Goal: Task Accomplishment & Management: Manage account settings

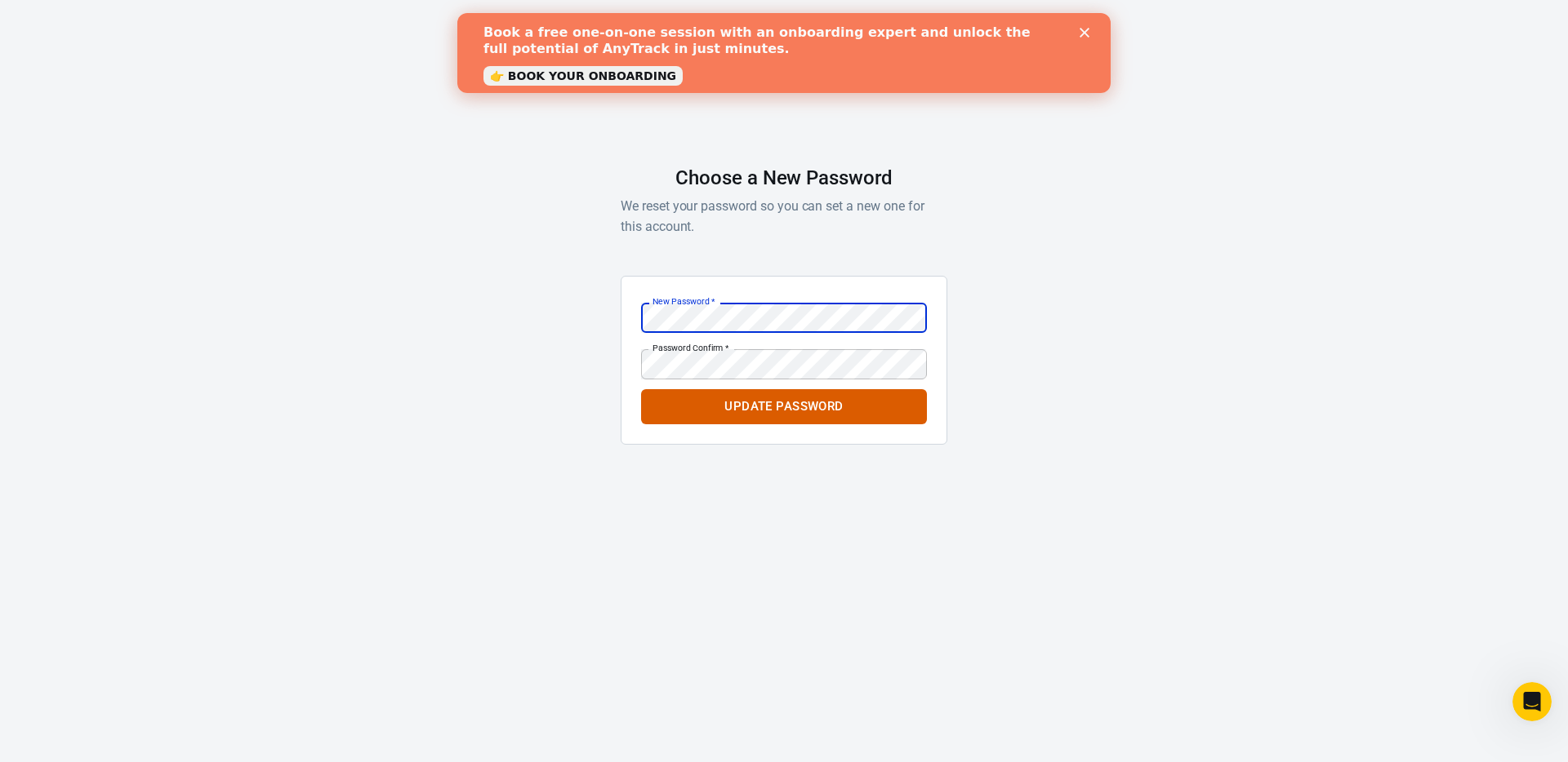
drag, startPoint x: 584, startPoint y: 355, endPoint x: 604, endPoint y: 353, distance: 20.1
click at [584, 355] on div "AnyTrack Choose a New Password We reset your password so you can set a new one …" at bounding box center [784, 259] width 1568 height 518
click at [719, 311] on div "New Password   * New Password   *" at bounding box center [784, 317] width 286 height 30
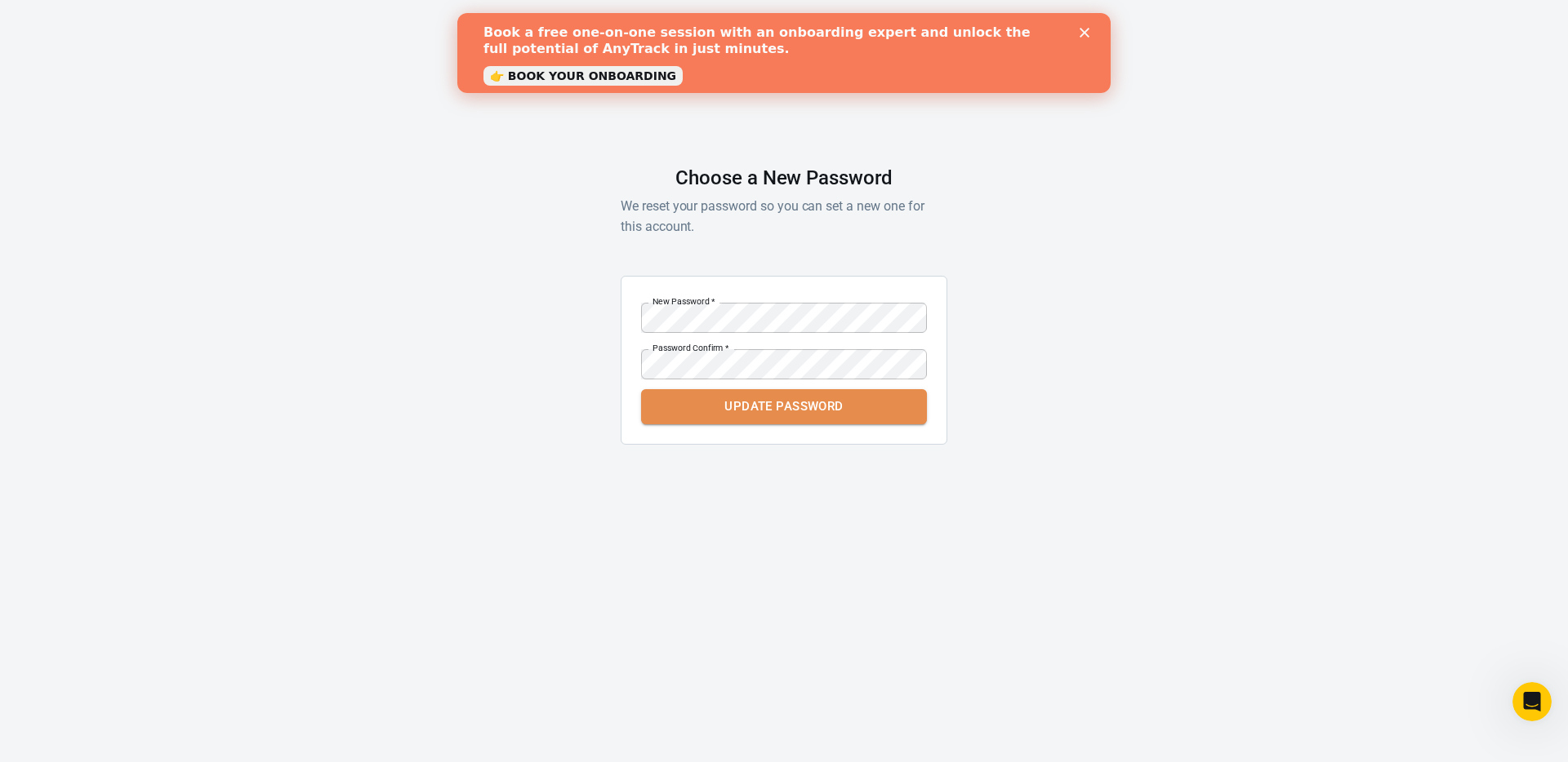
click at [748, 414] on button "Update Password" at bounding box center [784, 407] width 286 height 34
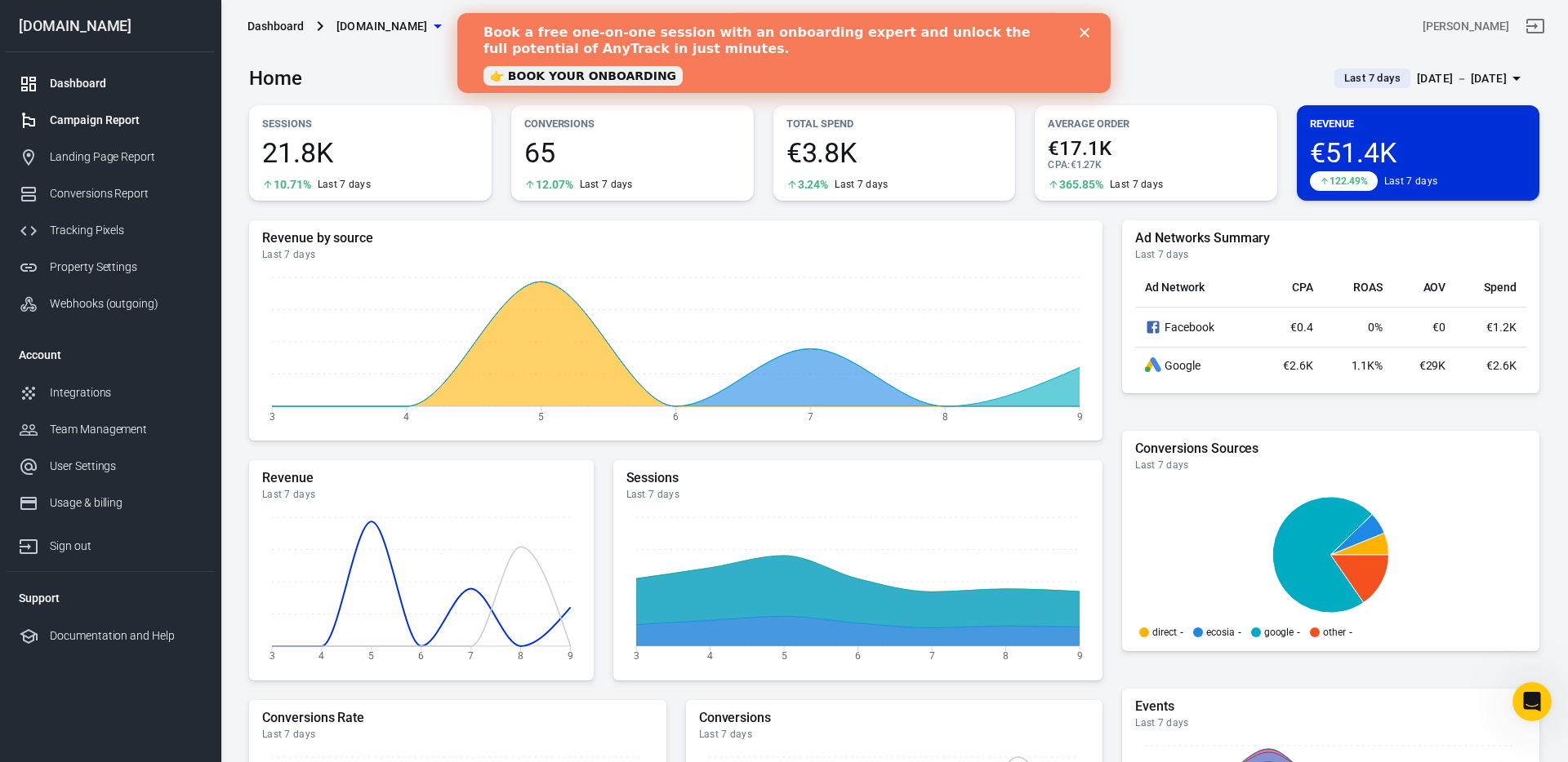
click at [97, 110] on link "Campaign Report" at bounding box center [110, 120] width 209 height 37
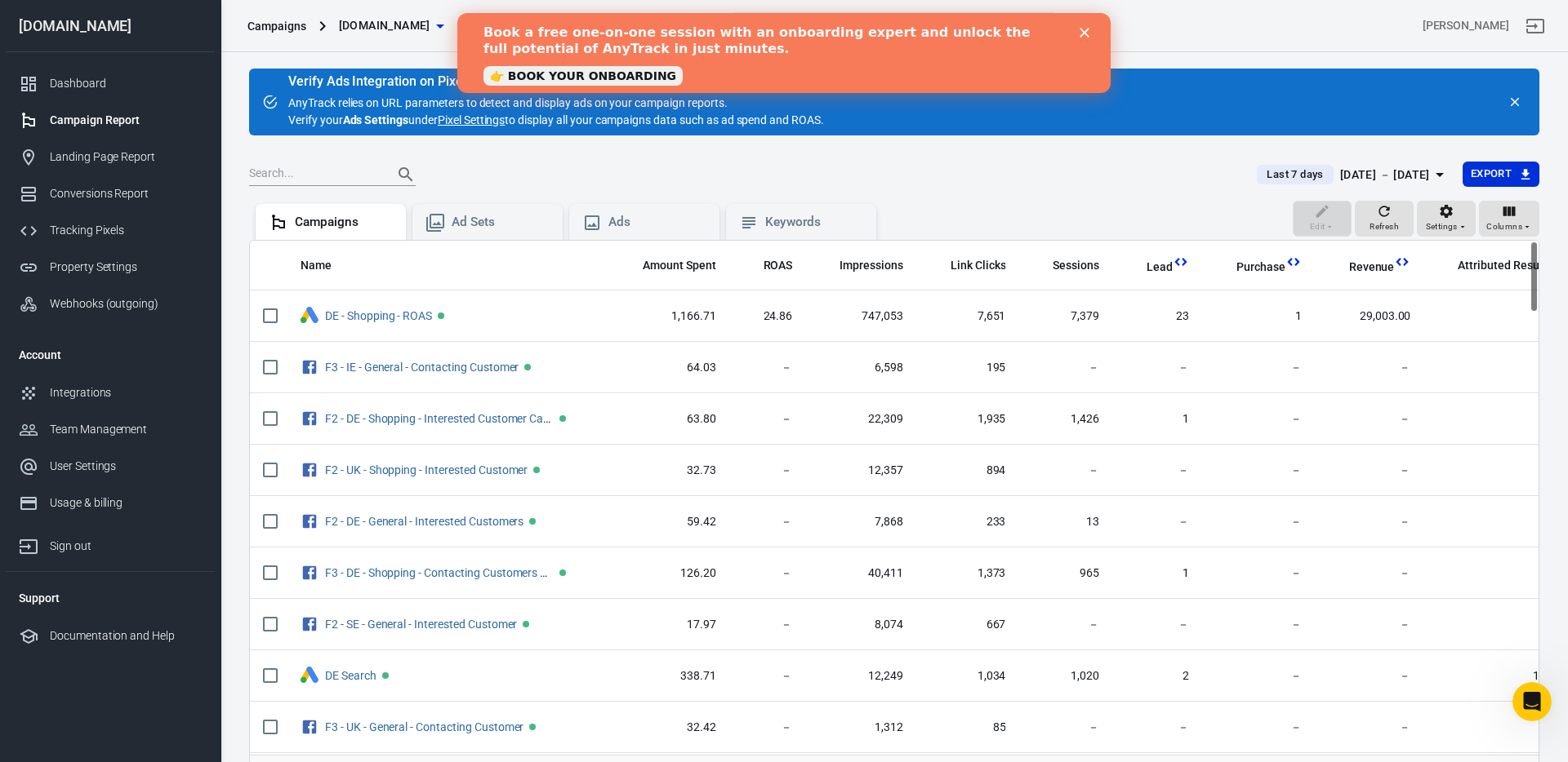
click at [1084, 35] on icon "Close" at bounding box center [1084, 32] width 10 height 10
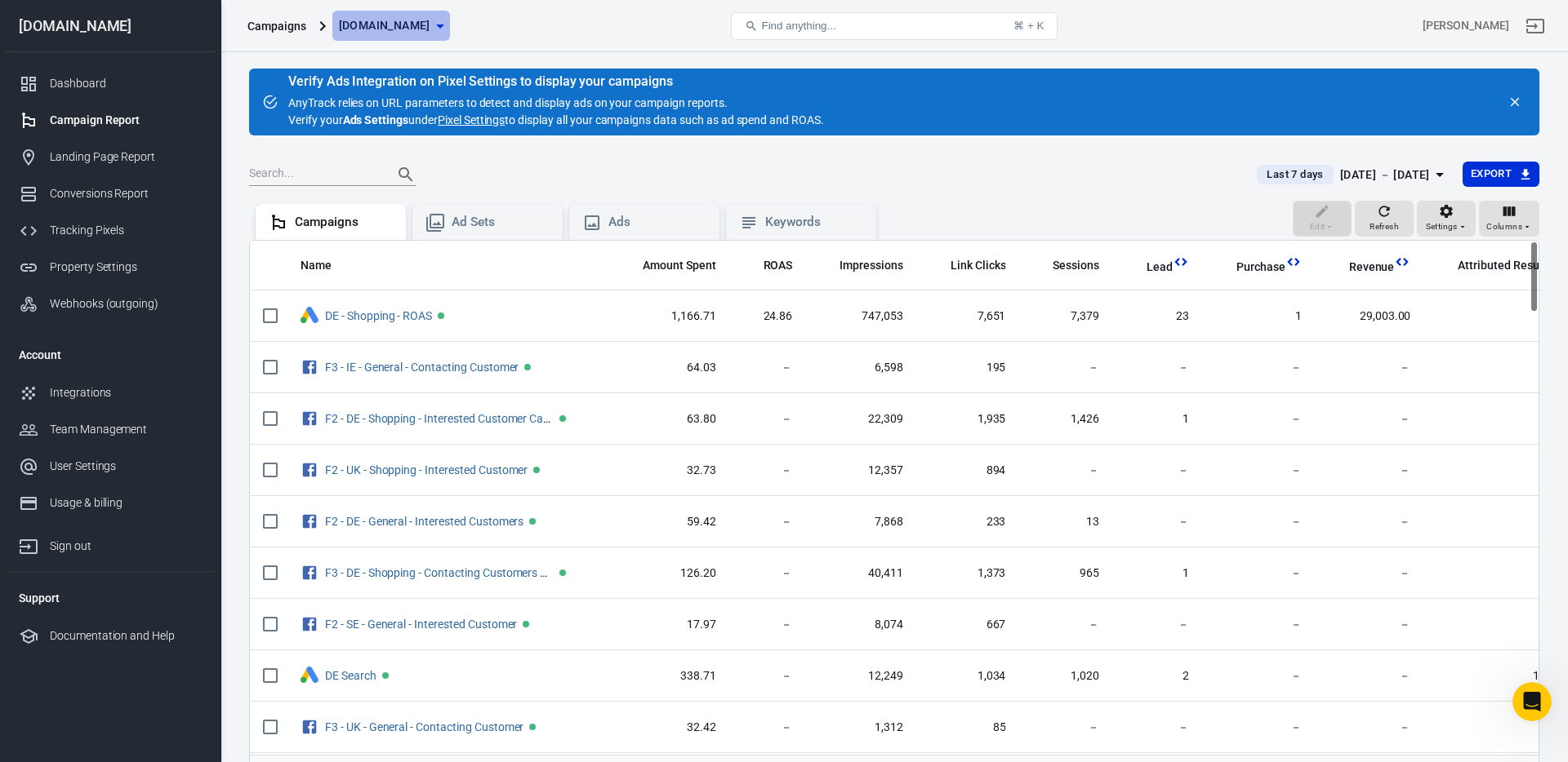
click at [450, 29] on icon "button" at bounding box center [440, 26] width 20 height 20
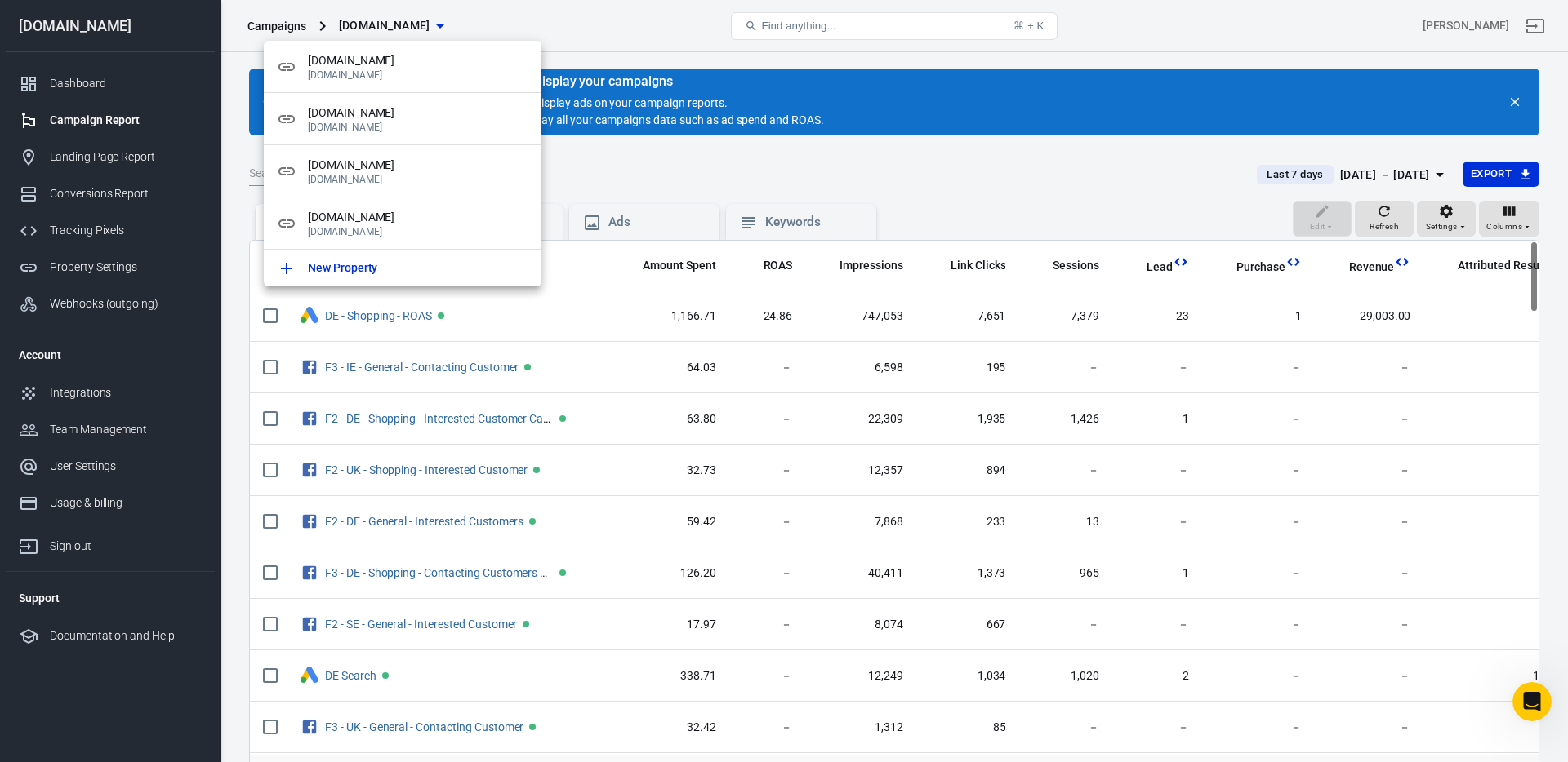
click at [503, 26] on div at bounding box center [784, 381] width 1568 height 762
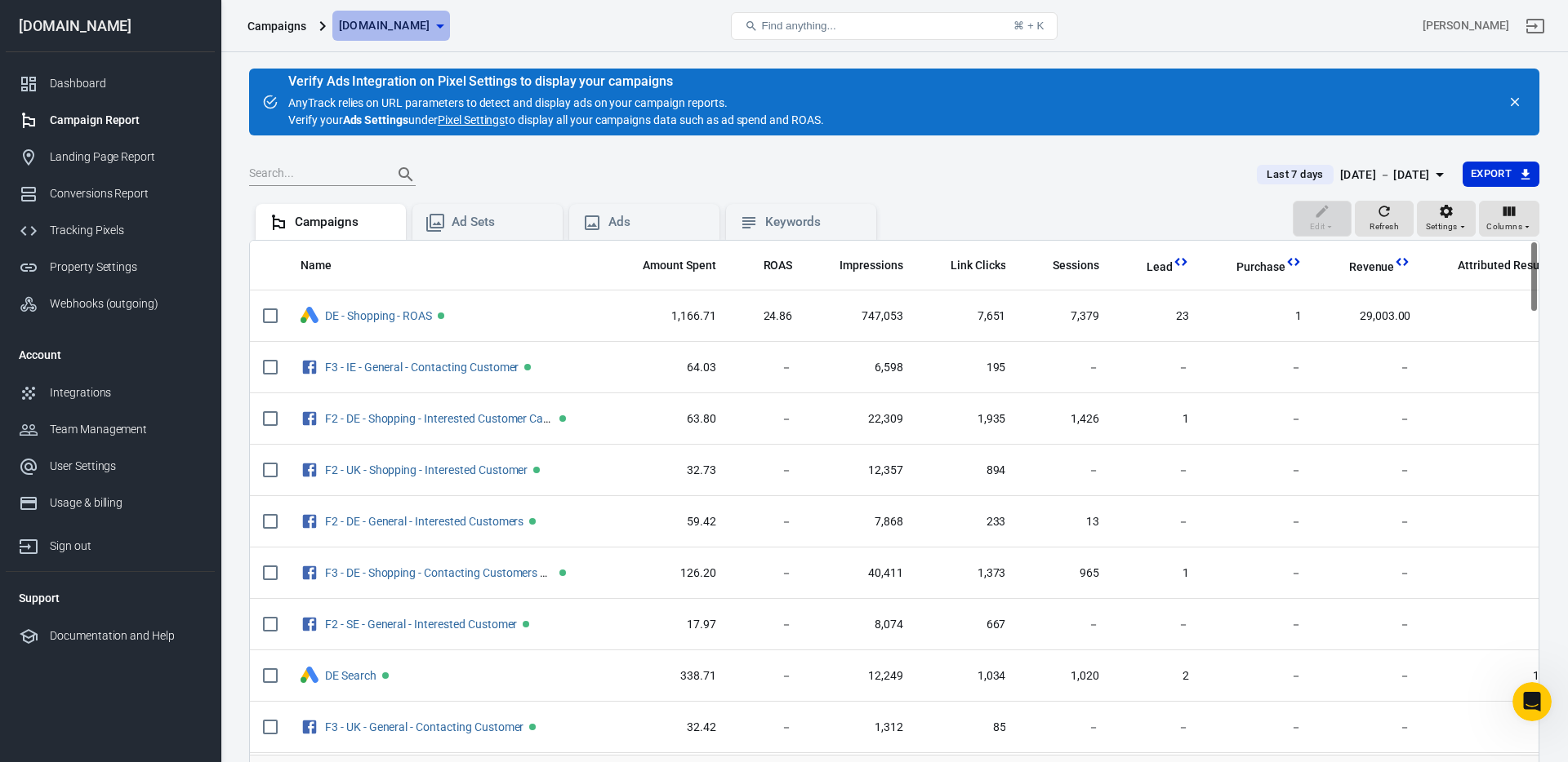
click at [430, 30] on span "[DOMAIN_NAME]" at bounding box center [384, 25] width 91 height 21
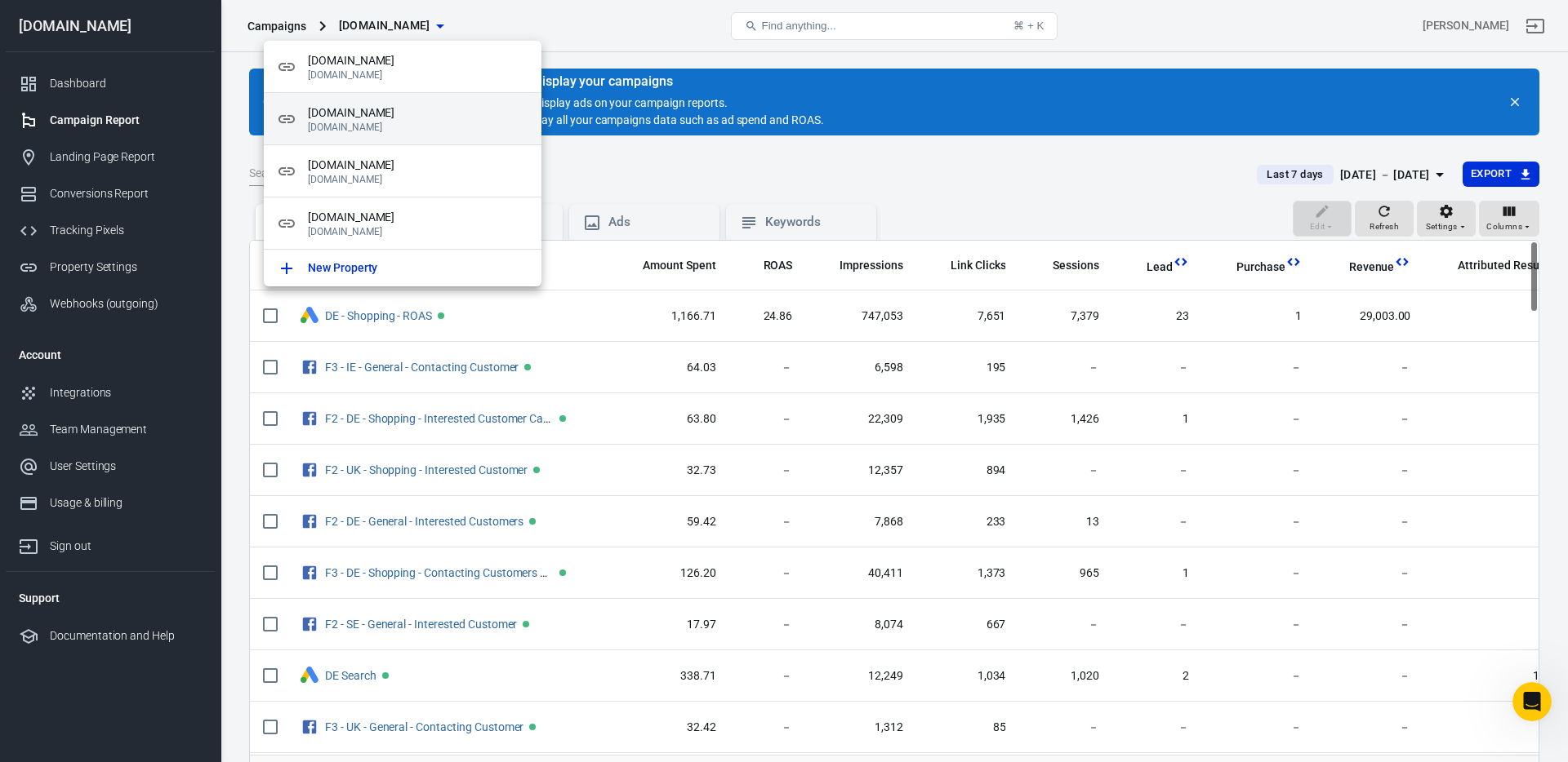
click at [406, 133] on p "[DOMAIN_NAME]" at bounding box center [418, 127] width 220 height 12
